Goal: Contribute content

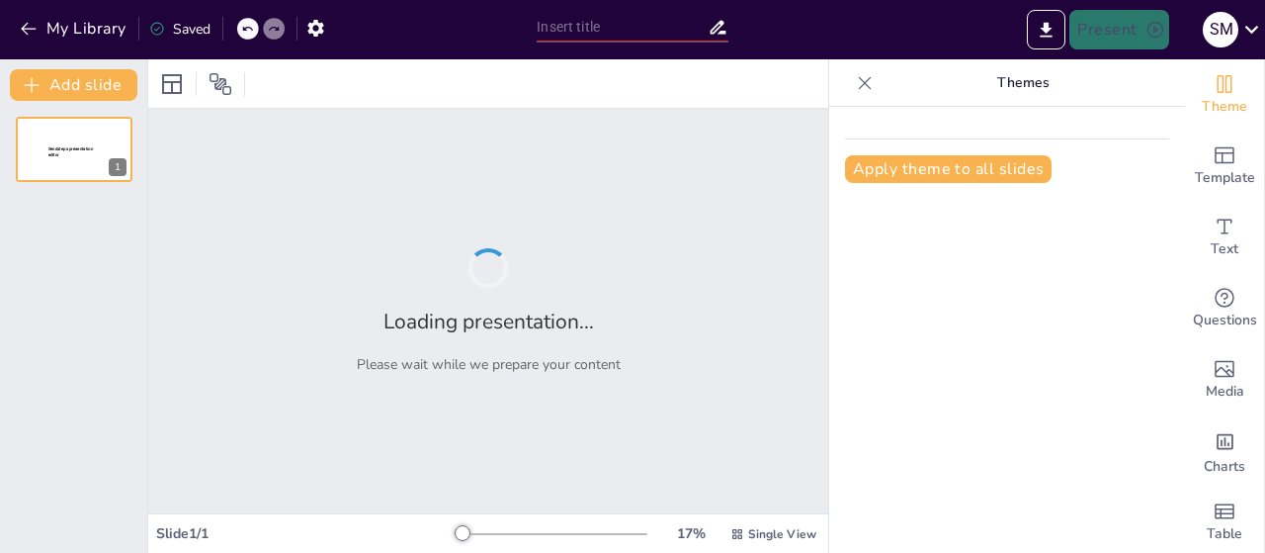
type input "Transformação Circular: Uma Abordagem Comunitária para Gestão do Lixo Reciclável"
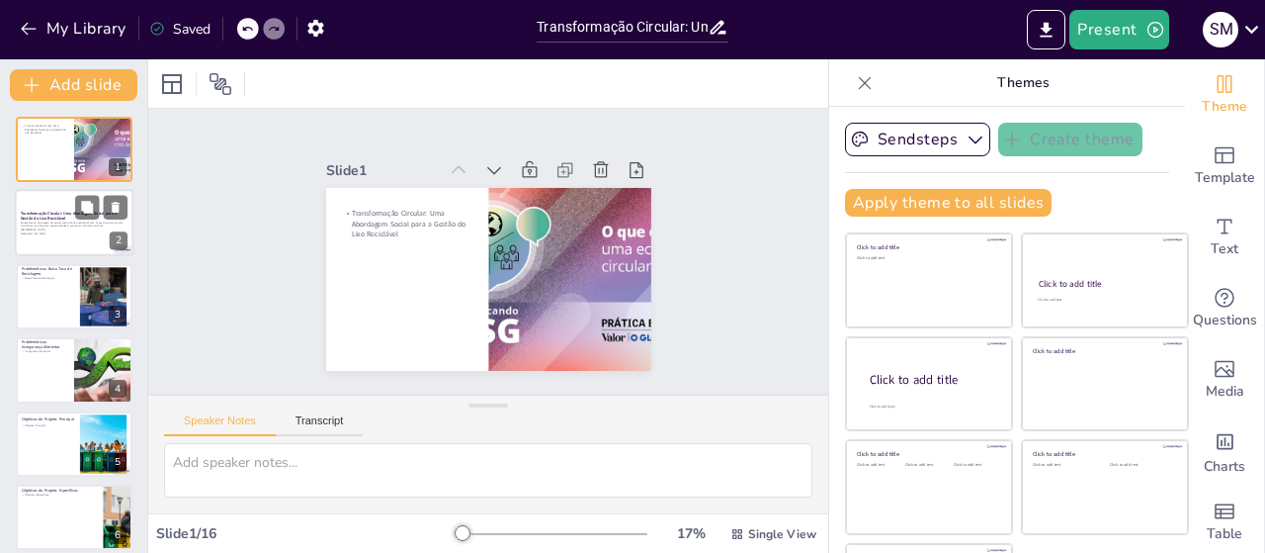
click at [59, 238] on div at bounding box center [74, 223] width 119 height 67
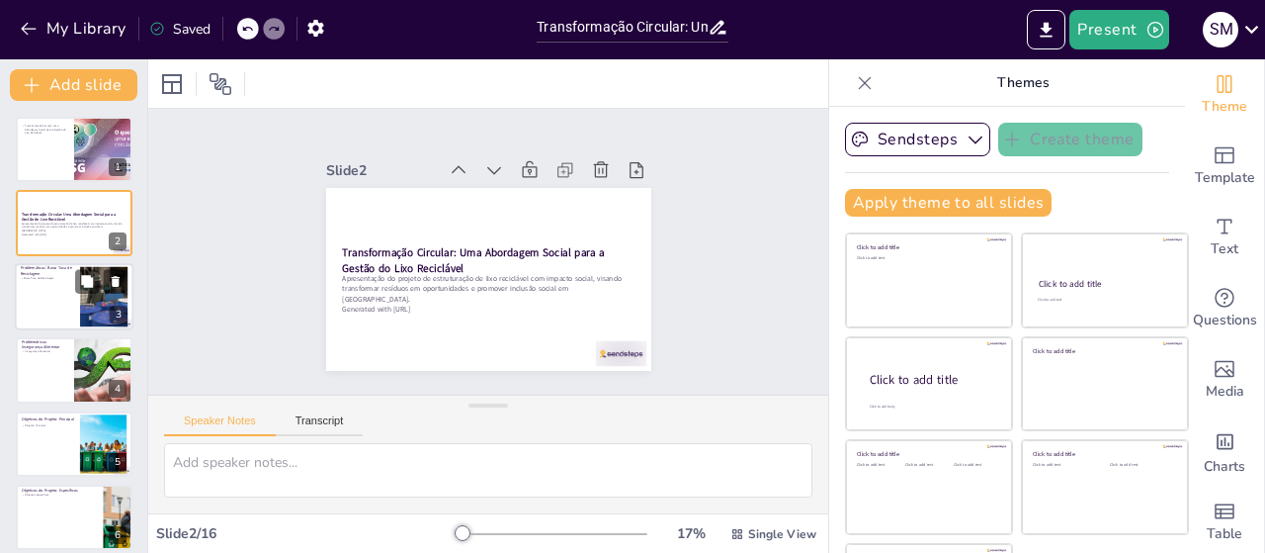
click at [63, 298] on div at bounding box center [74, 296] width 119 height 67
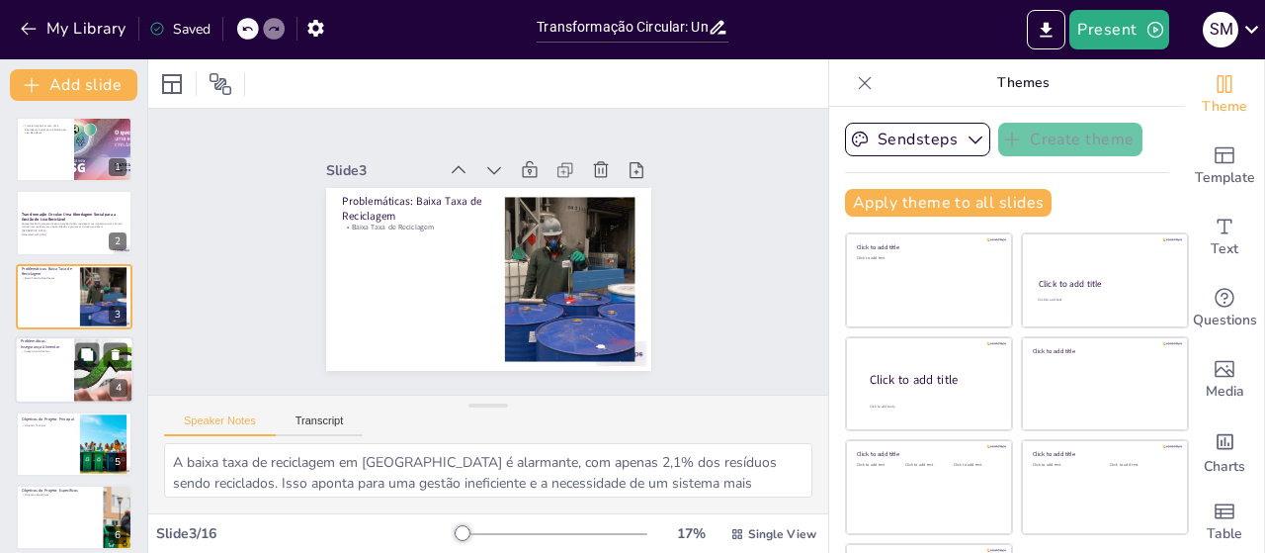
click at [63, 343] on p "Problemáticas: Insegurança Alimentar" at bounding box center [44, 344] width 47 height 11
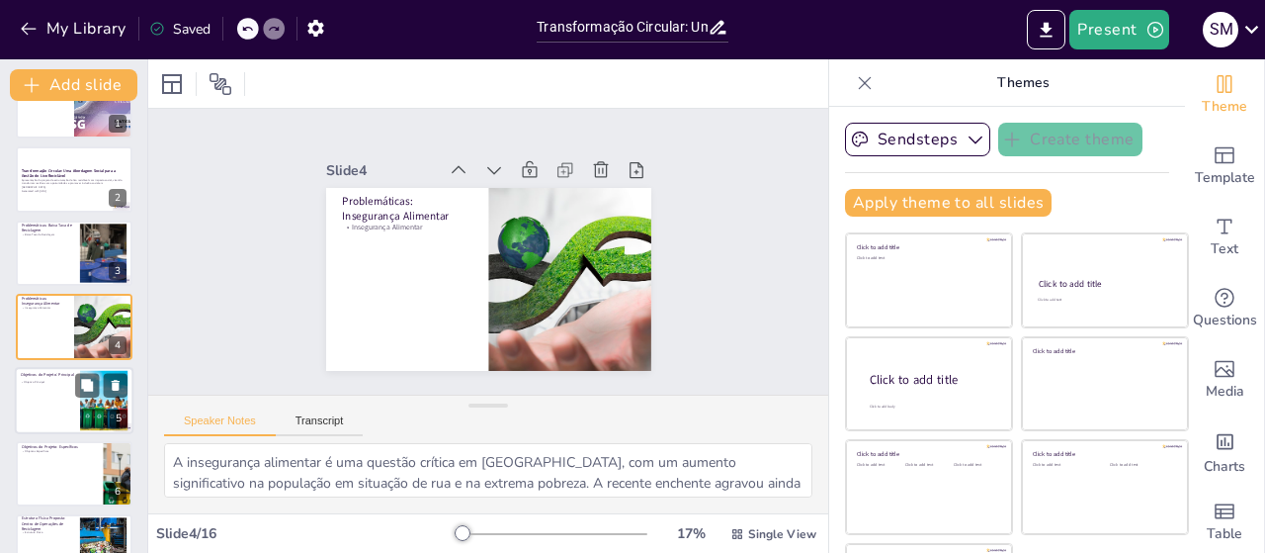
click at [64, 412] on div at bounding box center [74, 400] width 119 height 67
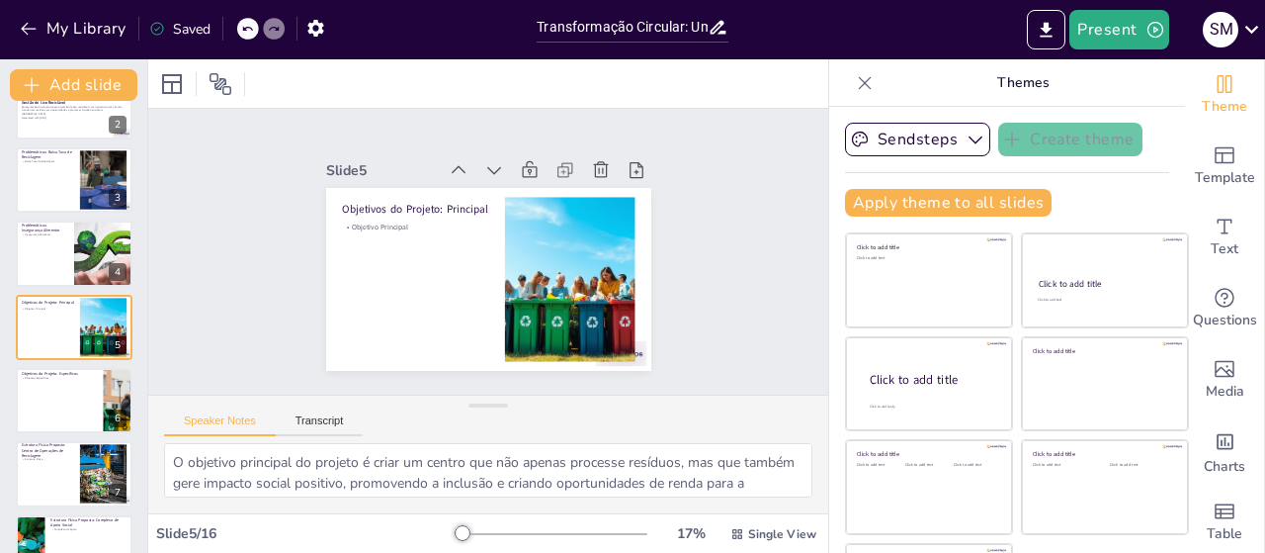
click at [58, 456] on p "Estrutura Física Proposta: Centro de Operações de Reciclagem" at bounding box center [48, 451] width 52 height 17
type textarea "A estrutura física proposta é fundamental para garantir a eficiência do process…"
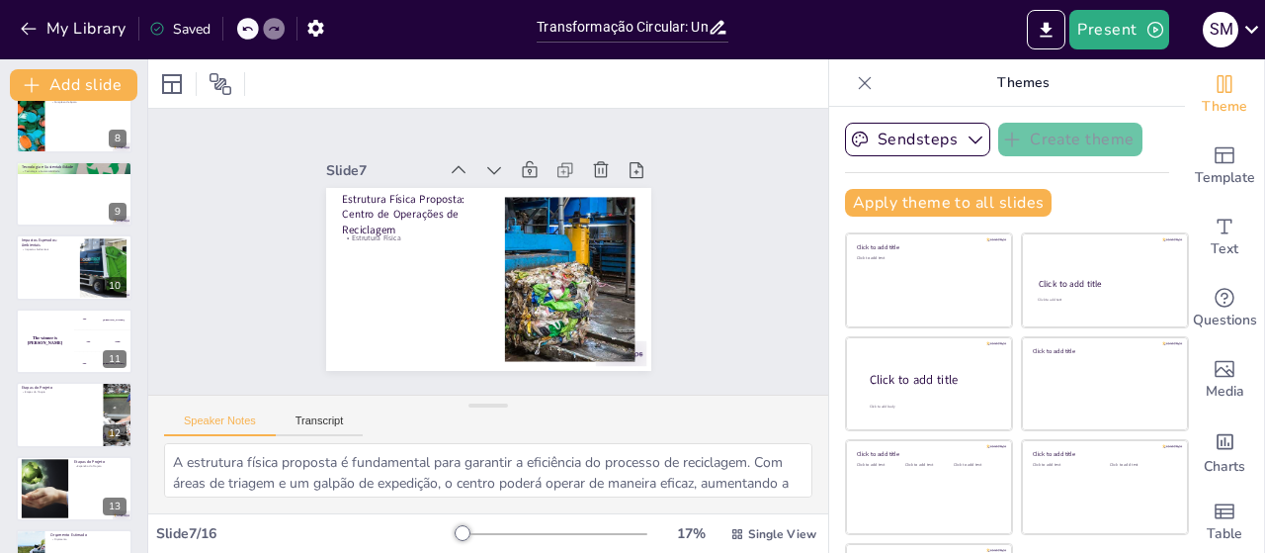
scroll to position [747, 0]
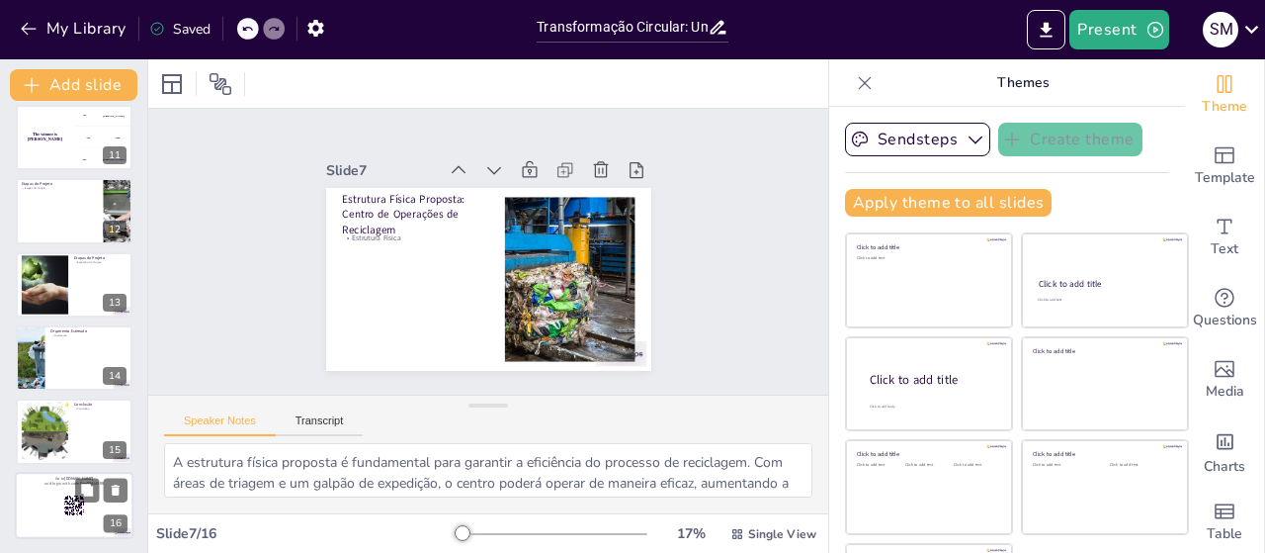
click at [74, 494] on icon at bounding box center [74, 505] width 22 height 22
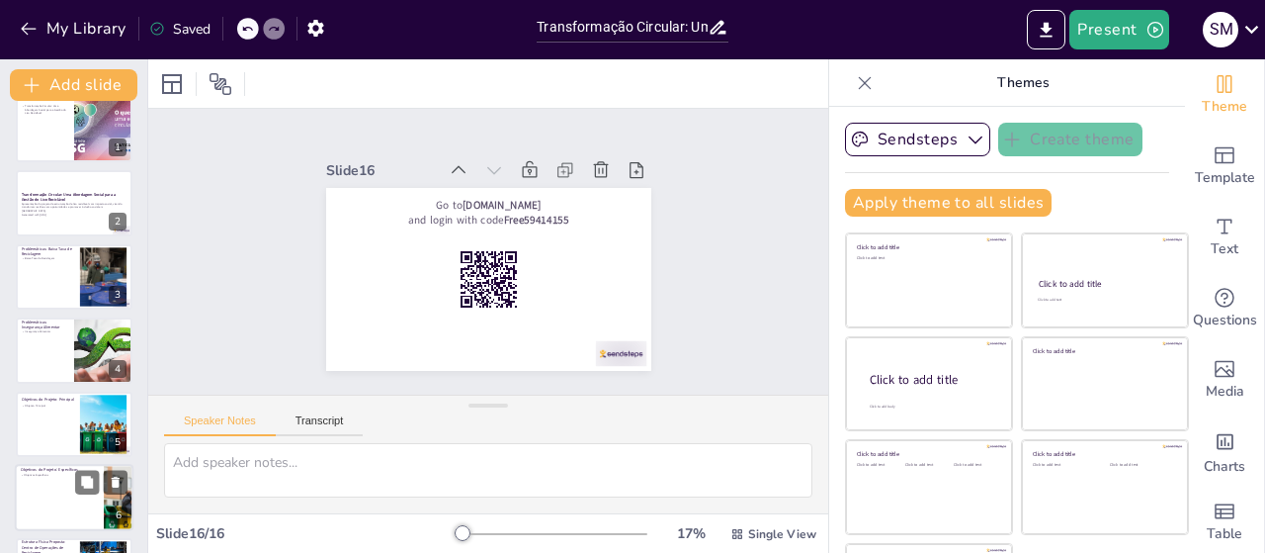
scroll to position [0, 0]
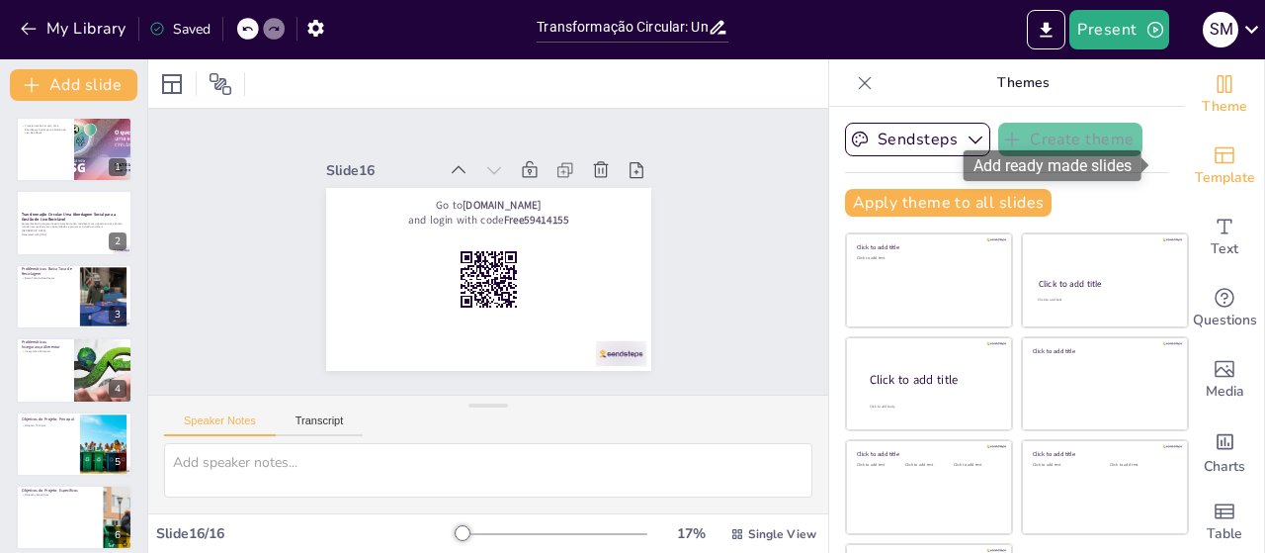
click at [1213, 164] on icon "Add ready made slides" at bounding box center [1225, 155] width 24 height 24
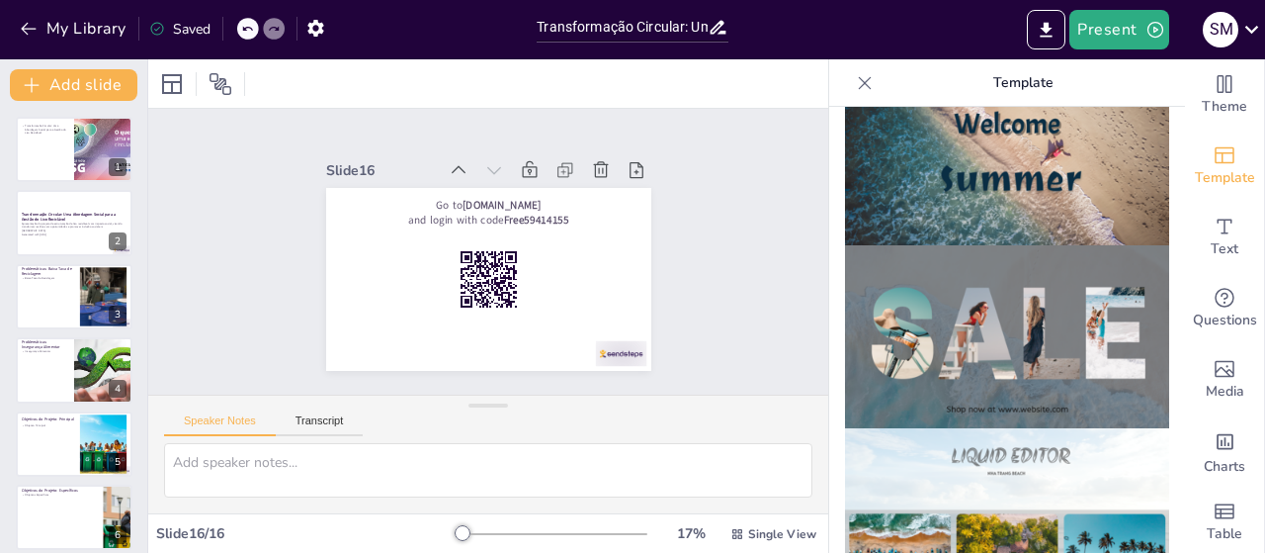
scroll to position [890, 0]
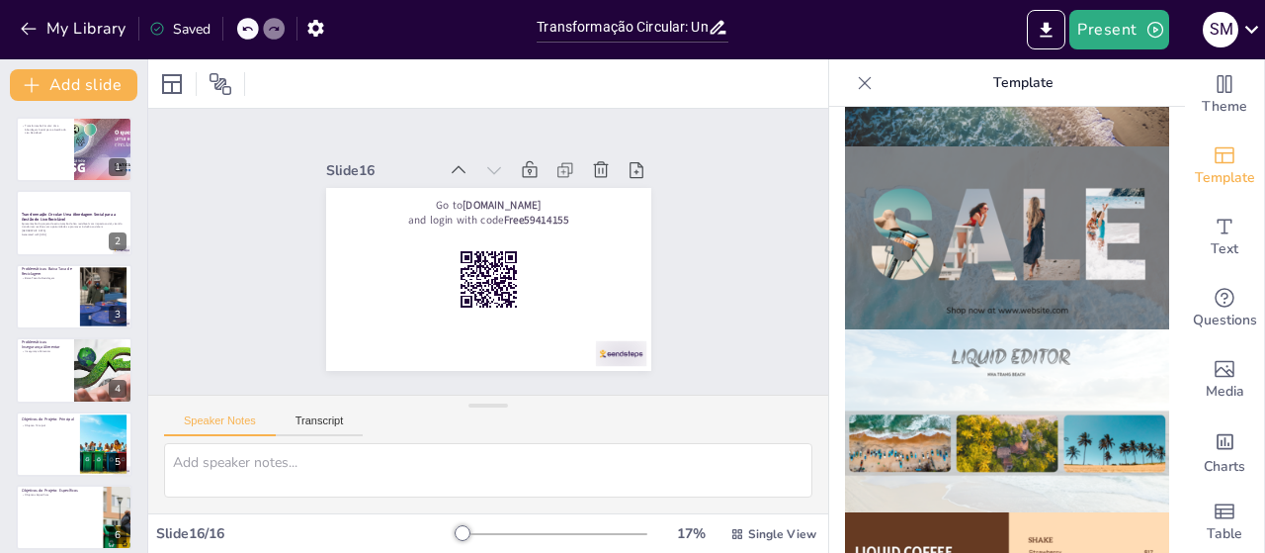
click at [1113, 240] on img at bounding box center [1007, 237] width 324 height 183
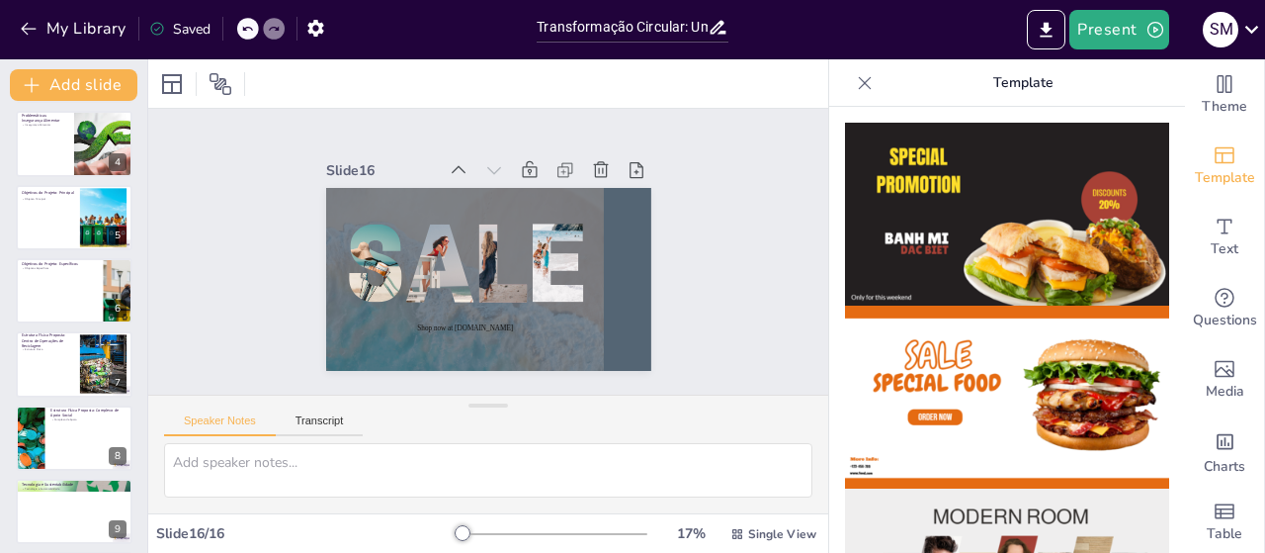
scroll to position [747, 0]
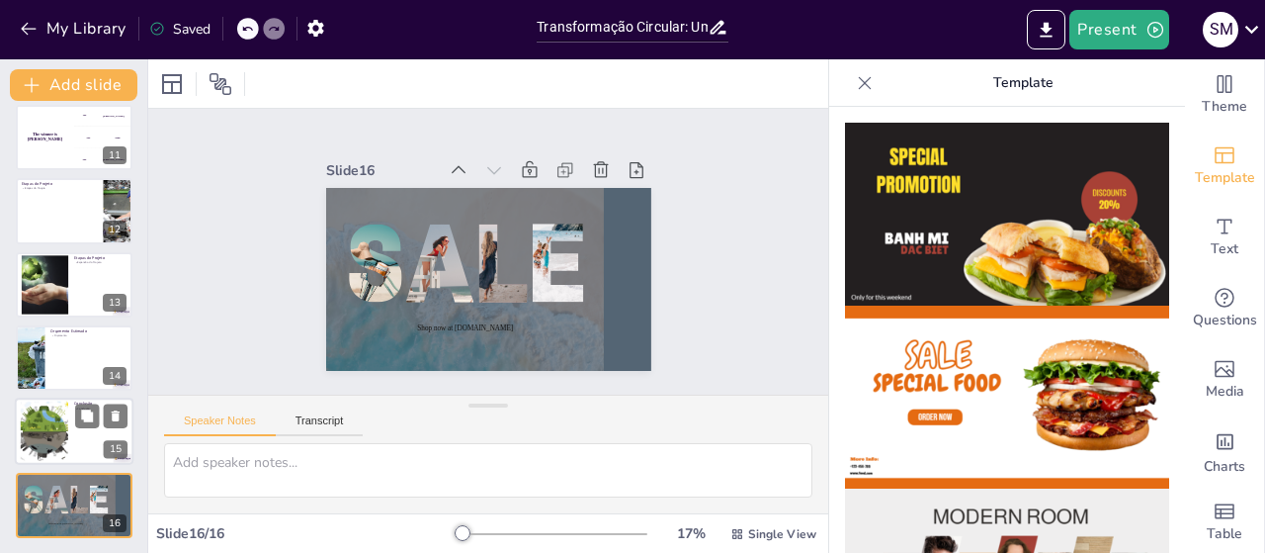
click at [59, 431] on div at bounding box center [44, 431] width 95 height 60
type textarea "A conclusão do projeto ressalta a importância de unir esforços para enfrentar o…"
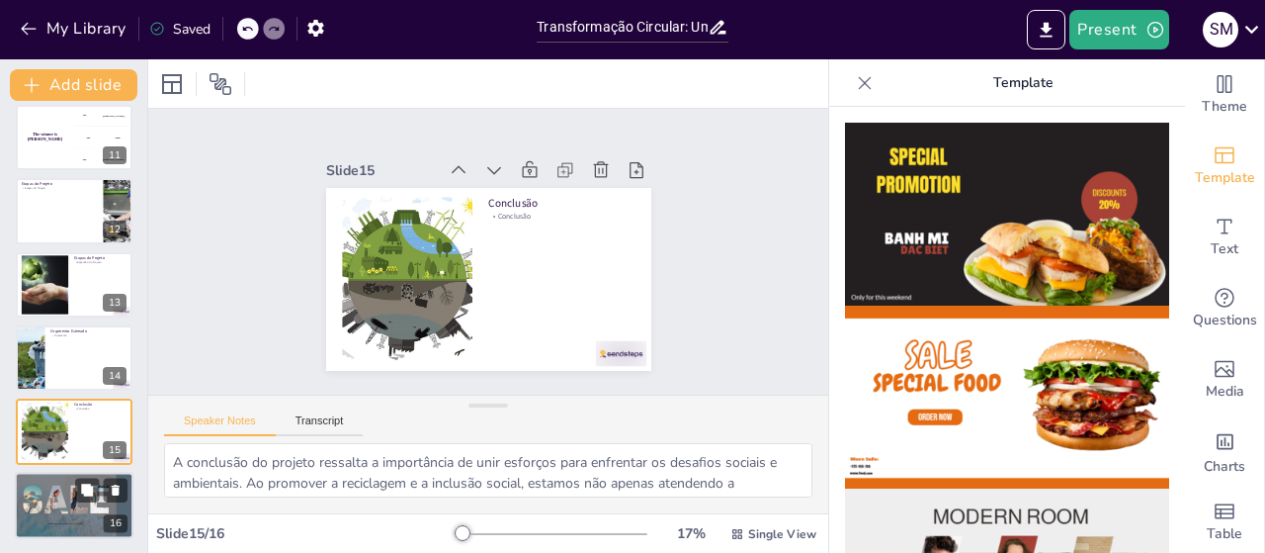
click at [99, 499] on div at bounding box center [101, 489] width 52 height 24
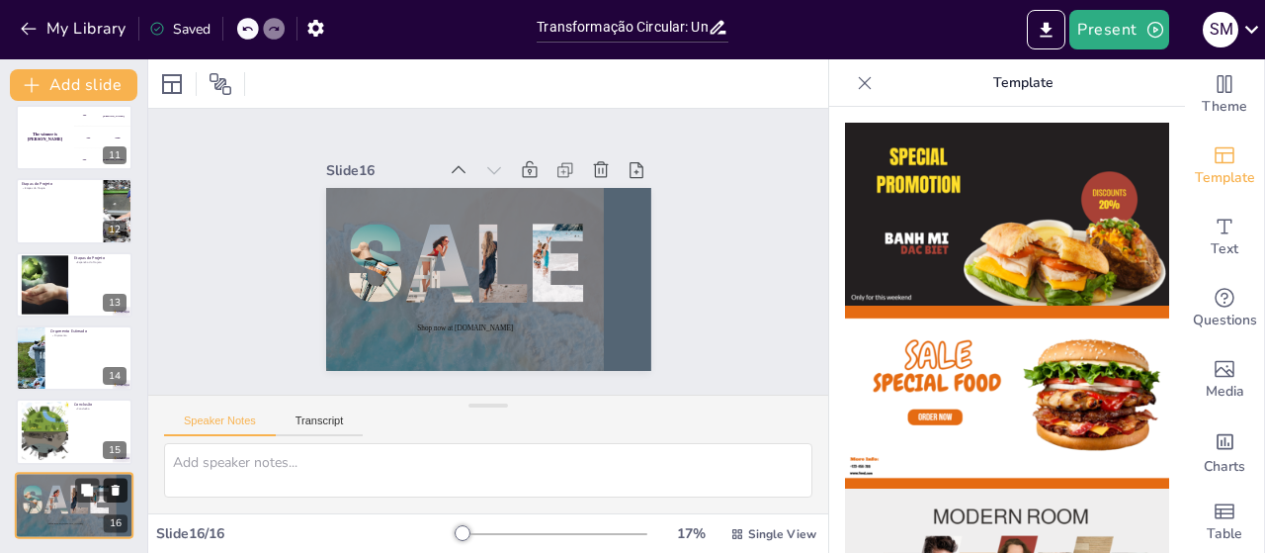
click at [117, 491] on icon at bounding box center [116, 489] width 8 height 11
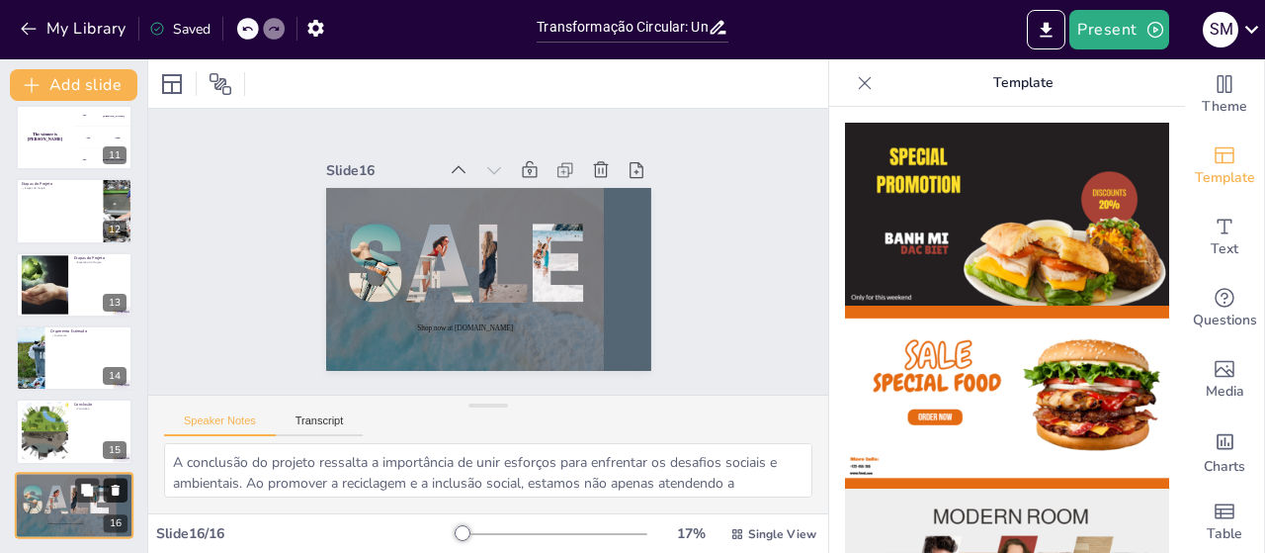
scroll to position [674, 0]
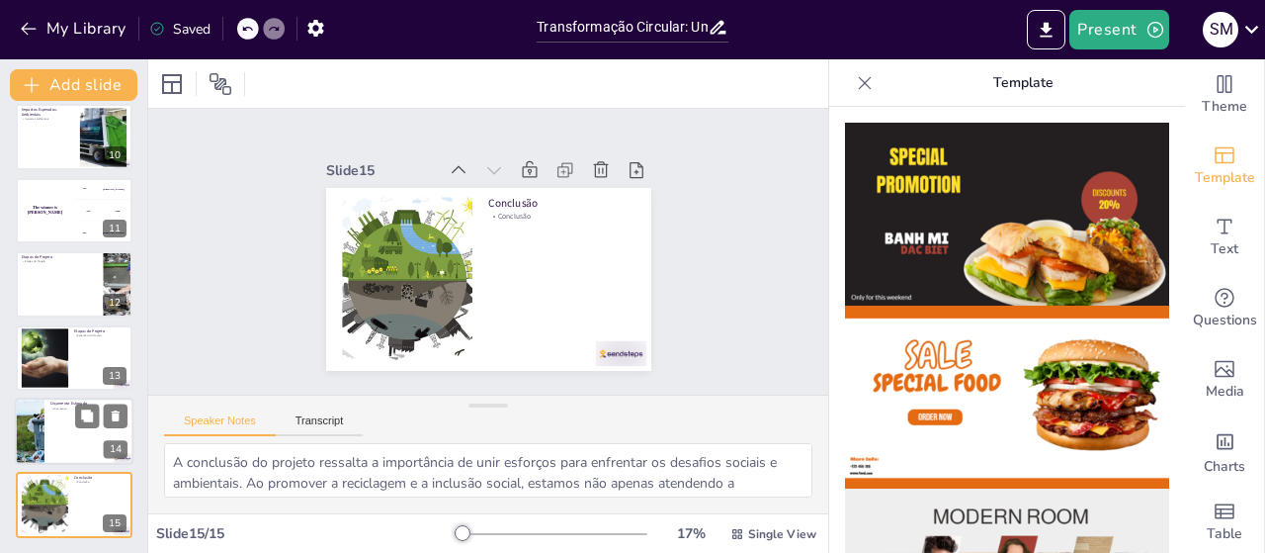
click at [72, 436] on div at bounding box center [74, 430] width 119 height 67
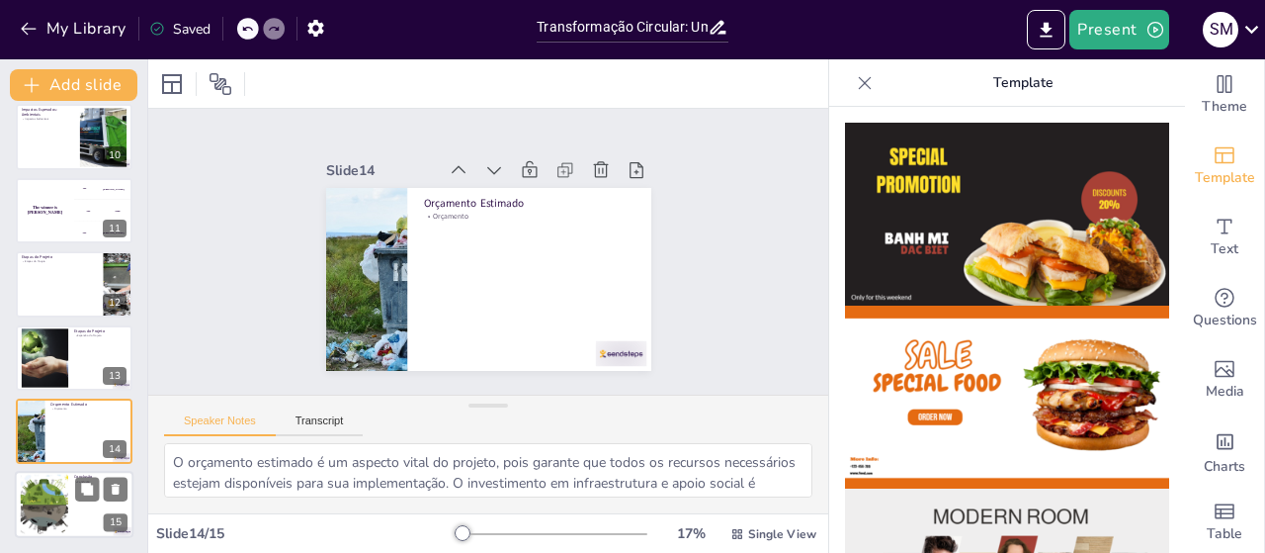
click at [64, 518] on div at bounding box center [44, 504] width 95 height 60
type textarea "A conclusão do projeto ressalta a importância de unir esforços para enfrentar o…"
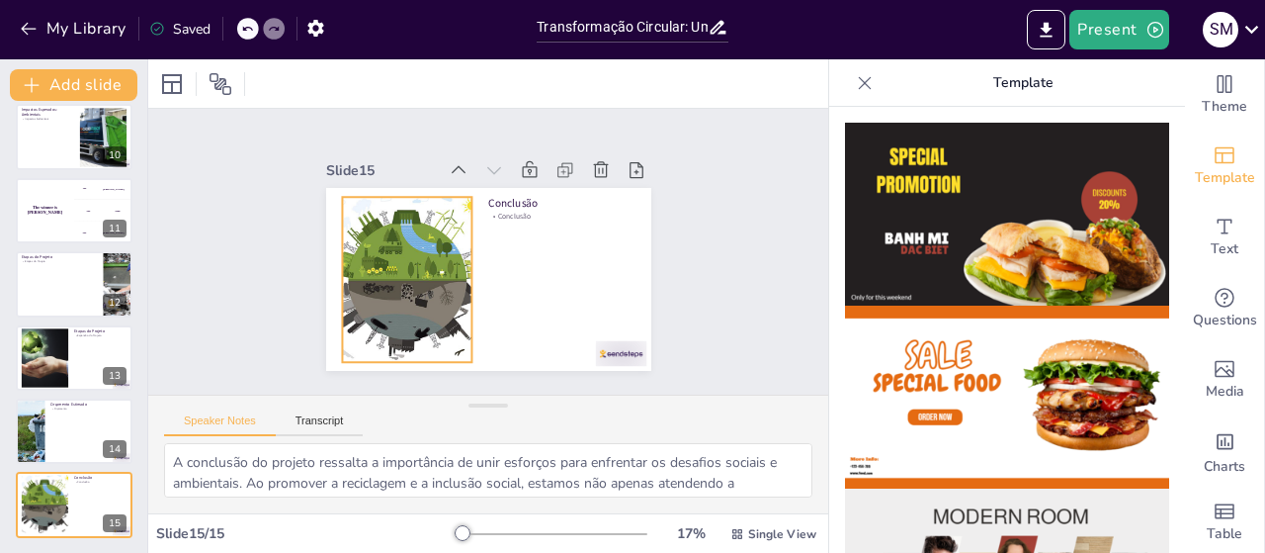
click at [394, 319] on div at bounding box center [404, 270] width 275 height 191
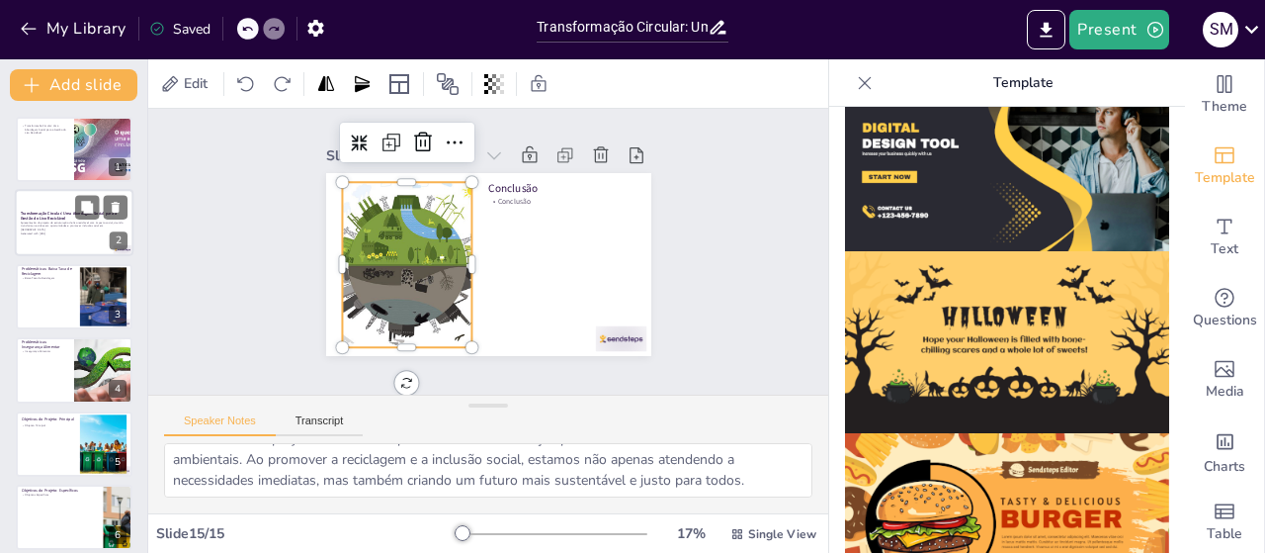
scroll to position [0, 0]
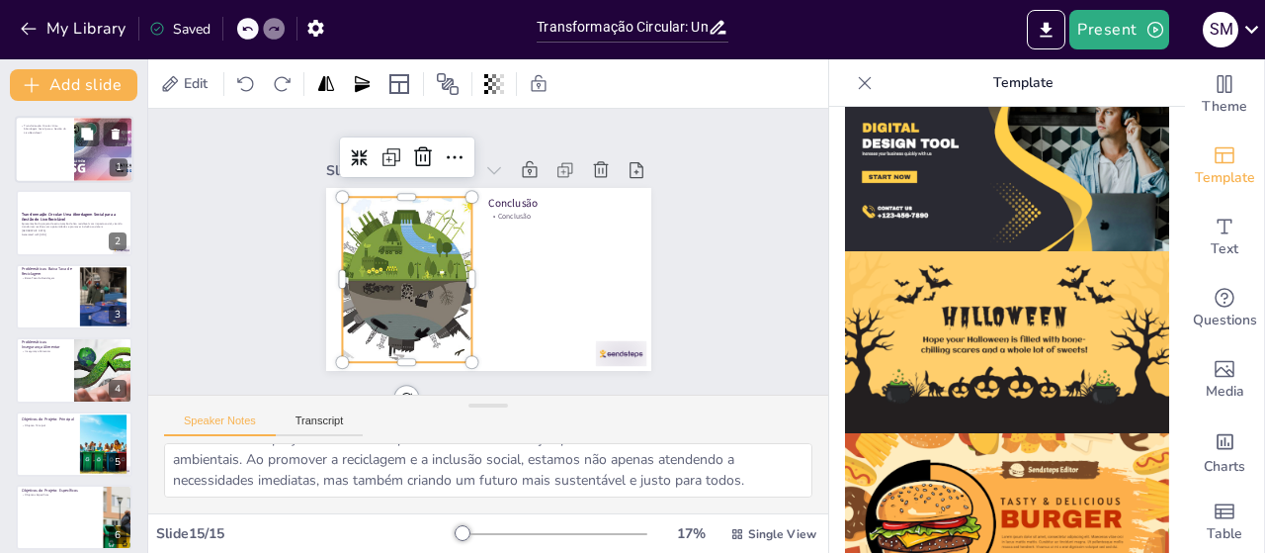
click at [59, 147] on div at bounding box center [74, 149] width 119 height 67
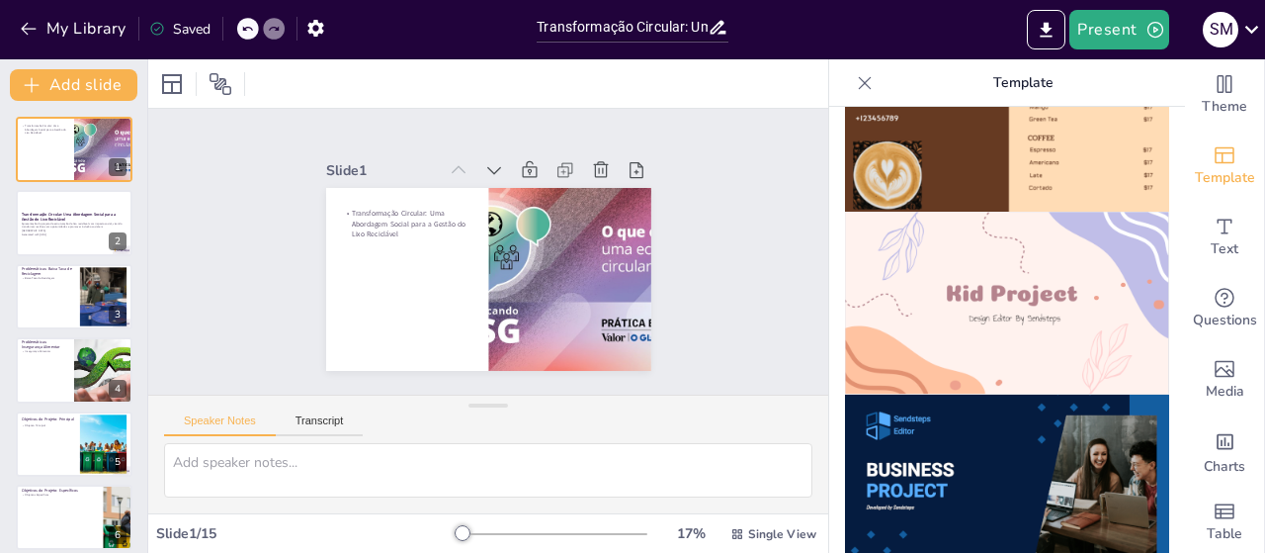
scroll to position [680, 0]
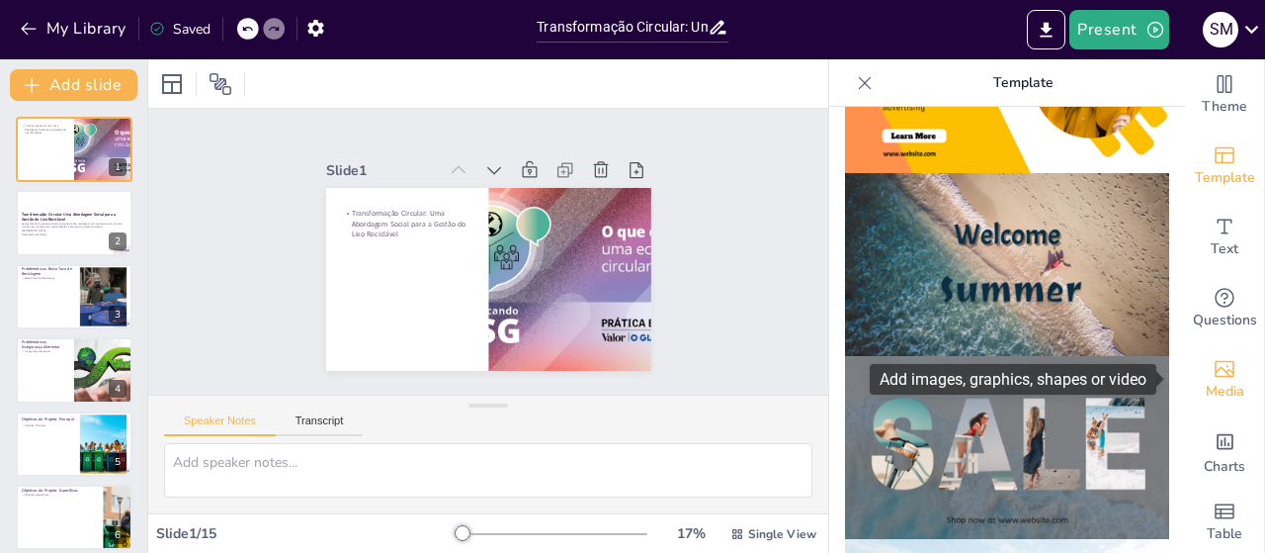
click at [1213, 377] on icon "Add images, graphics, shapes or video" at bounding box center [1225, 369] width 24 height 24
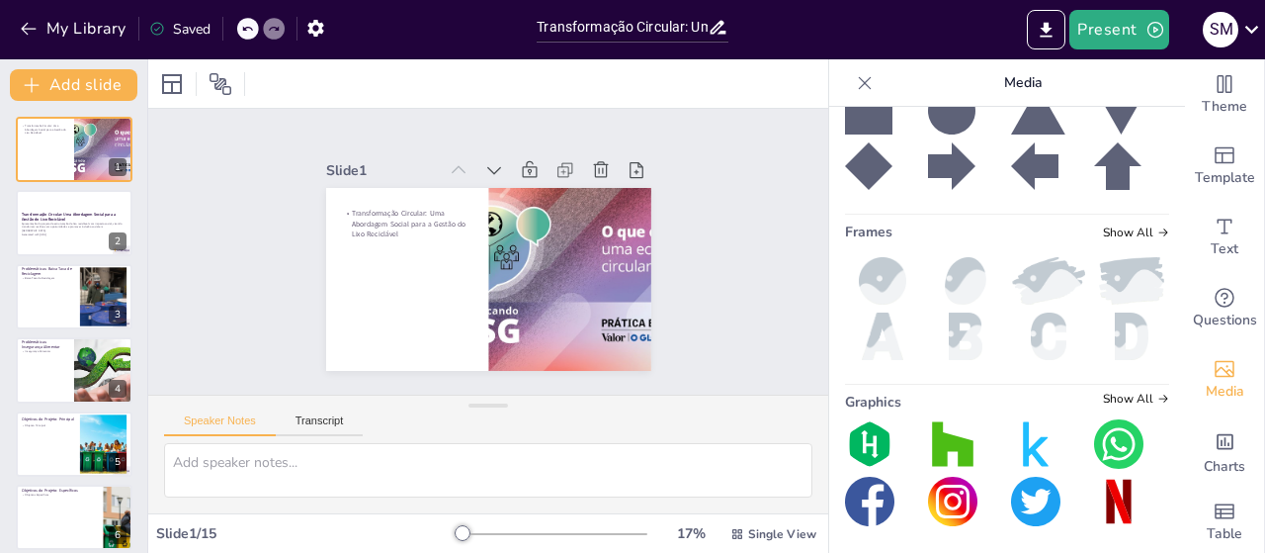
scroll to position [0, 0]
